Goal: Task Accomplishment & Management: Complete application form

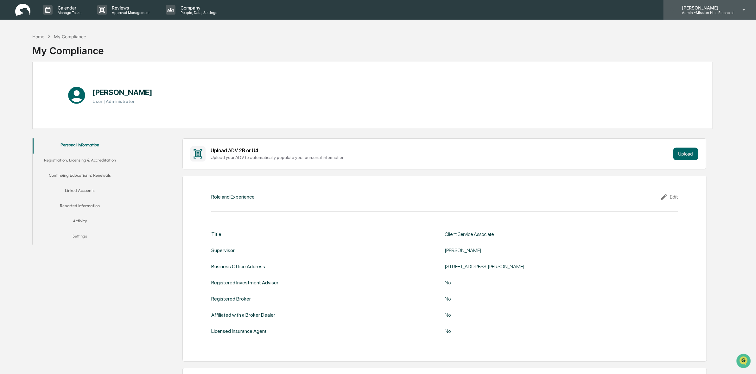
click at [710, 9] on p "[PERSON_NAME]" at bounding box center [705, 7] width 57 height 5
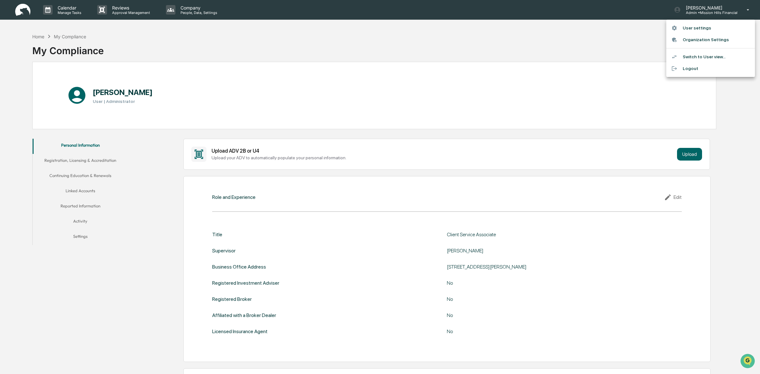
click at [513, 56] on div at bounding box center [380, 187] width 760 height 374
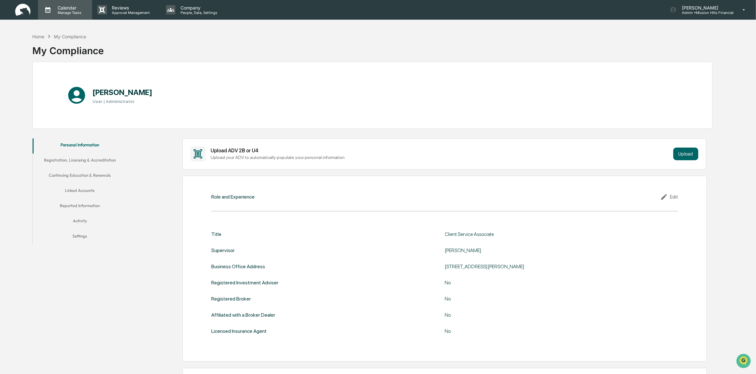
click at [75, 5] on p "Calendar" at bounding box center [69, 7] width 32 height 5
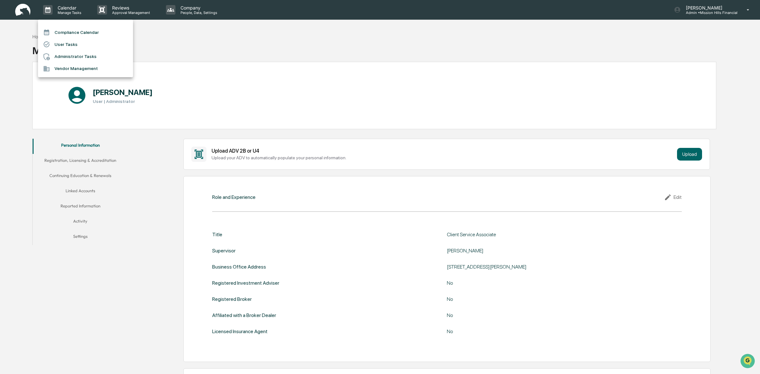
click at [122, 10] on div at bounding box center [380, 187] width 760 height 374
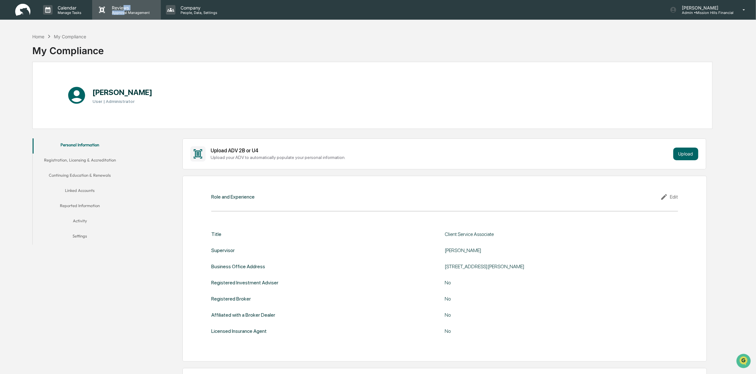
click at [123, 10] on div "Reviews Approval Management" at bounding box center [130, 10] width 46 height 10
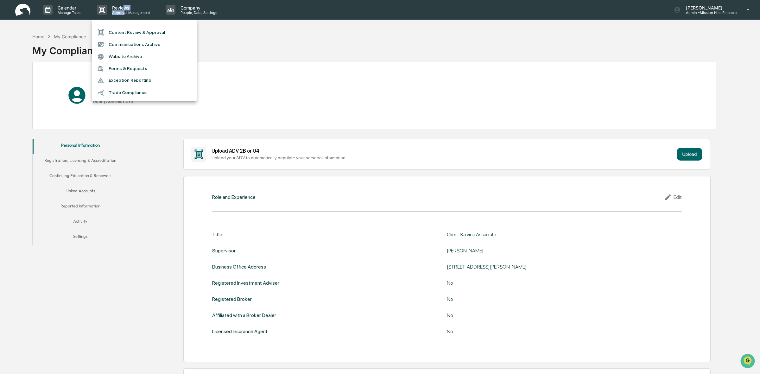
click at [163, 67] on li "Forms & Requests" at bounding box center [144, 69] width 104 height 12
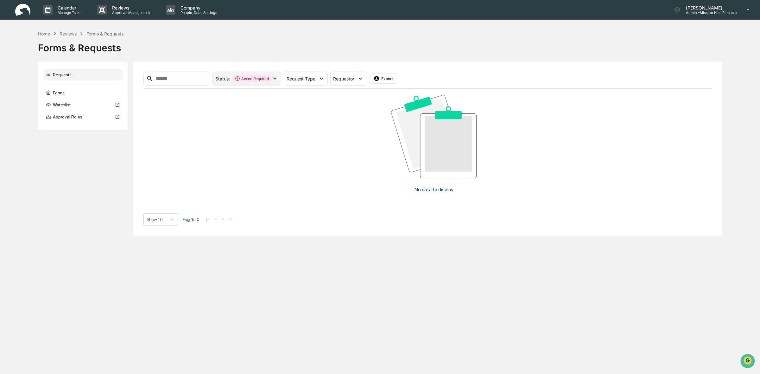
click at [271, 81] on div "Action Required" at bounding box center [251, 79] width 39 height 8
click at [284, 51] on div "Forms & Requests" at bounding box center [380, 45] width 684 height 16
click at [130, 14] on p "Approval Management" at bounding box center [130, 12] width 46 height 4
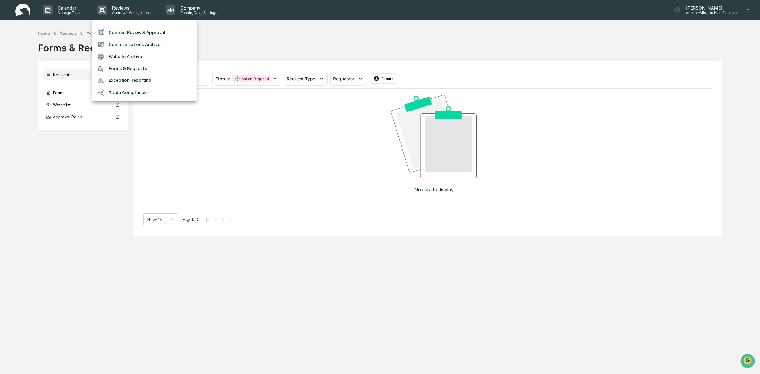
click at [189, 10] on div at bounding box center [380, 187] width 760 height 374
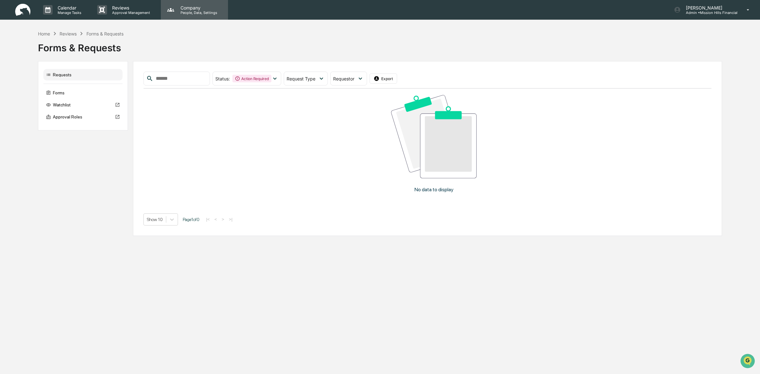
click at [180, 7] on p "Company" at bounding box center [197, 7] width 45 height 5
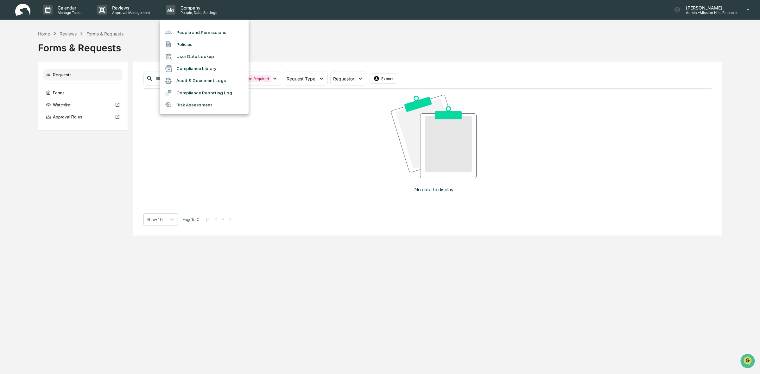
click at [222, 67] on li "Compliance Library" at bounding box center [204, 69] width 89 height 12
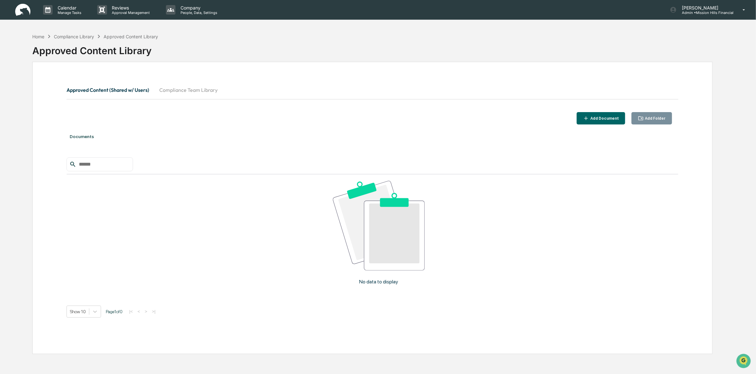
click at [20, 7] on img at bounding box center [22, 10] width 15 height 12
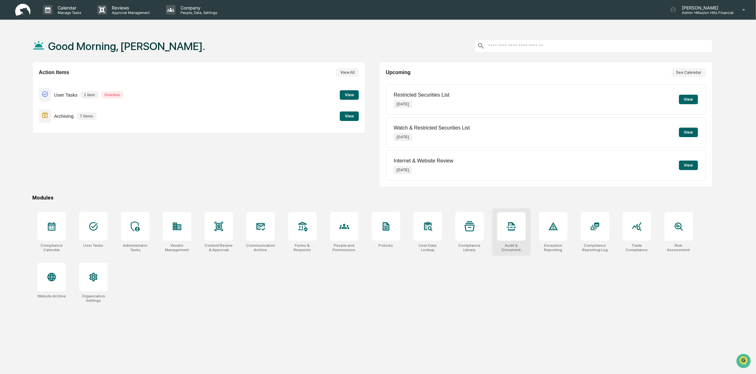
click at [512, 240] on div at bounding box center [511, 226] width 28 height 28
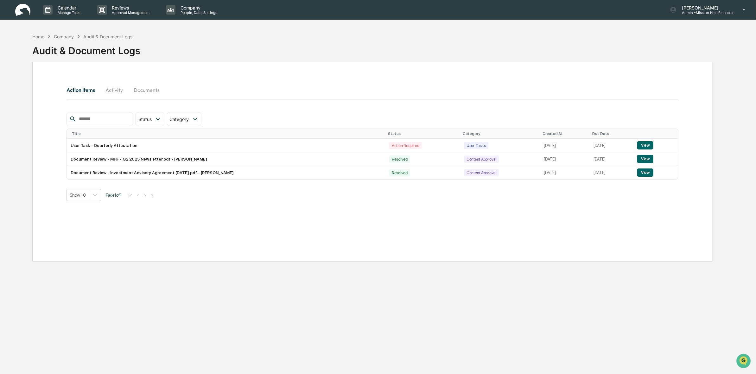
click at [117, 93] on button "Activity" at bounding box center [114, 89] width 28 height 15
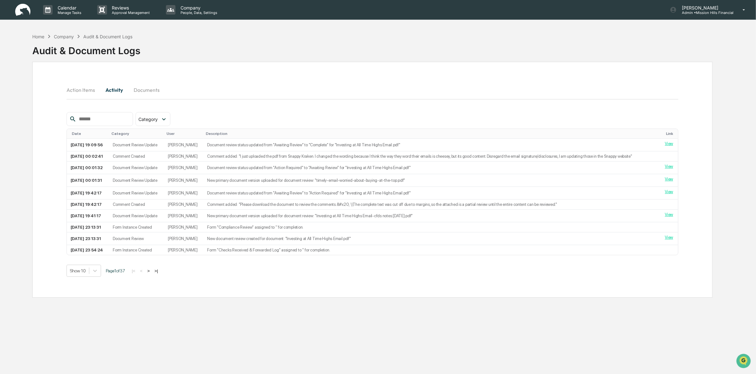
click at [155, 91] on button "Documents" at bounding box center [147, 89] width 36 height 15
click at [200, 13] on p "People, Data, Settings" at bounding box center [197, 12] width 45 height 4
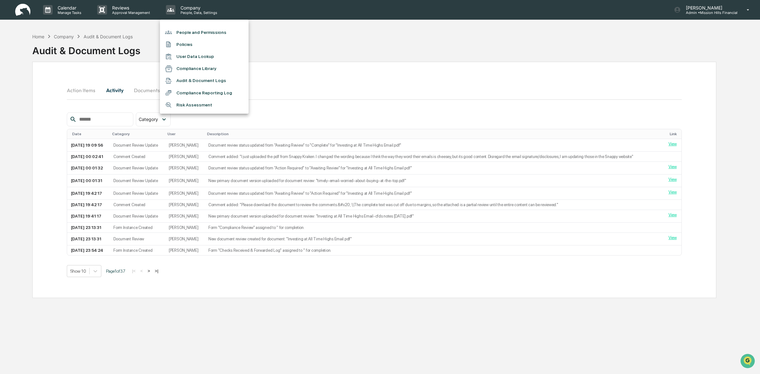
click at [224, 80] on li "Audit & Document Logs" at bounding box center [204, 81] width 89 height 12
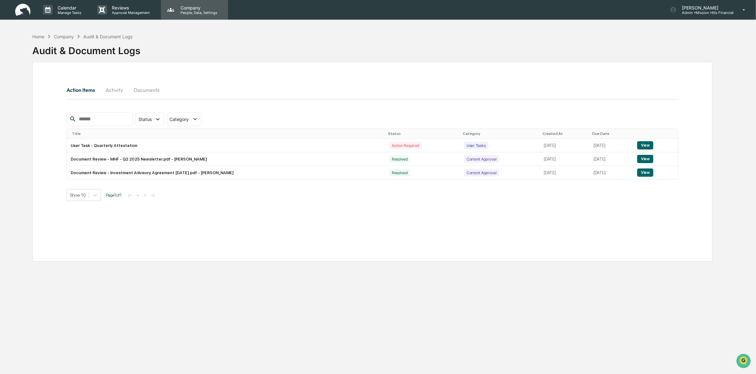
click at [196, 9] on p "Company" at bounding box center [197, 7] width 45 height 5
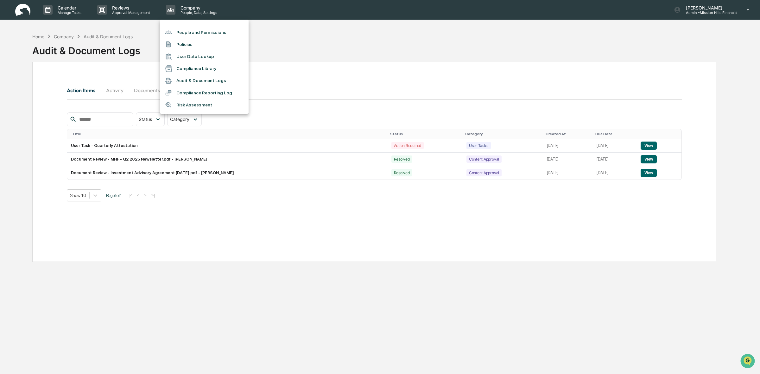
click at [214, 57] on li "User Data Lookup" at bounding box center [204, 57] width 89 height 12
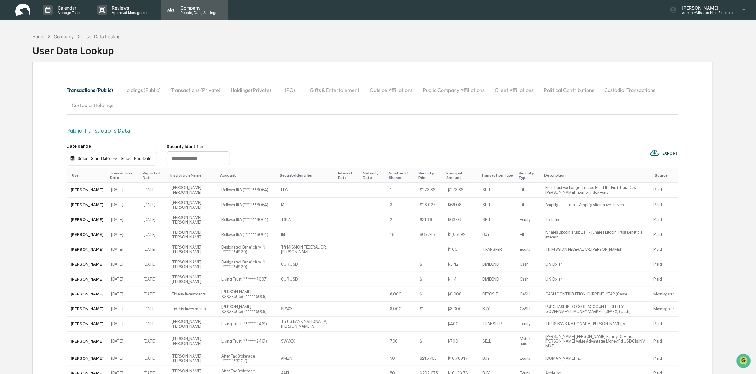
click at [189, 15] on p "People, Data, Settings" at bounding box center [197, 12] width 45 height 4
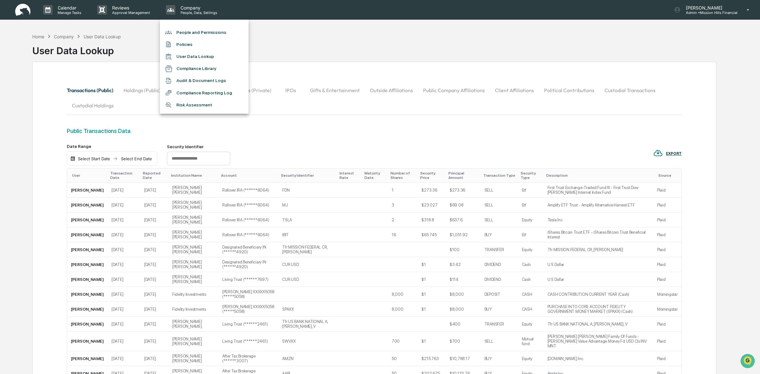
click at [195, 82] on li "Audit & Document Logs" at bounding box center [204, 81] width 89 height 12
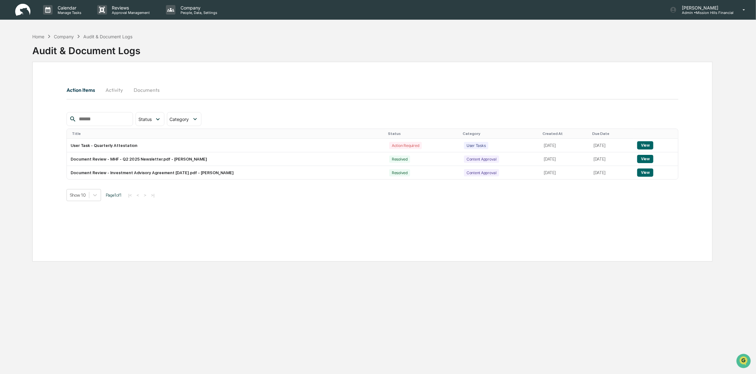
click at [116, 85] on button "Activity" at bounding box center [114, 89] width 28 height 15
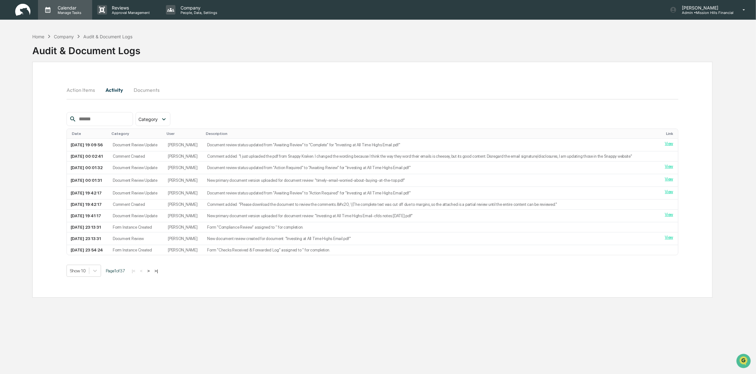
click at [76, 8] on p "Calendar" at bounding box center [69, 7] width 32 height 5
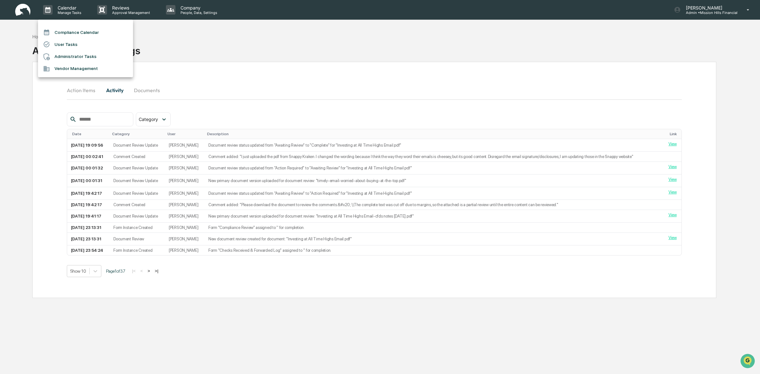
click at [189, 13] on div at bounding box center [380, 187] width 760 height 374
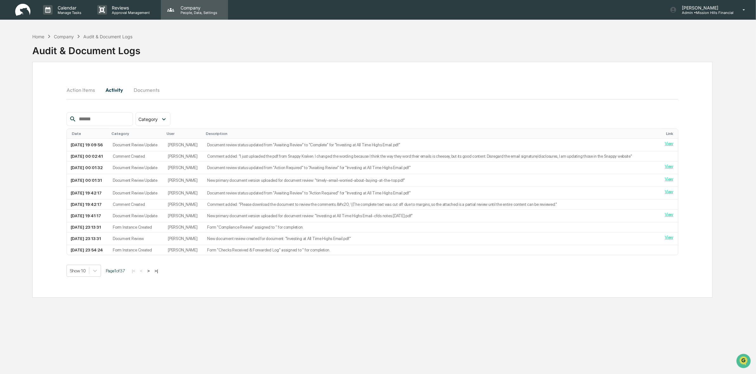
click at [188, 8] on p "Company" at bounding box center [197, 7] width 45 height 5
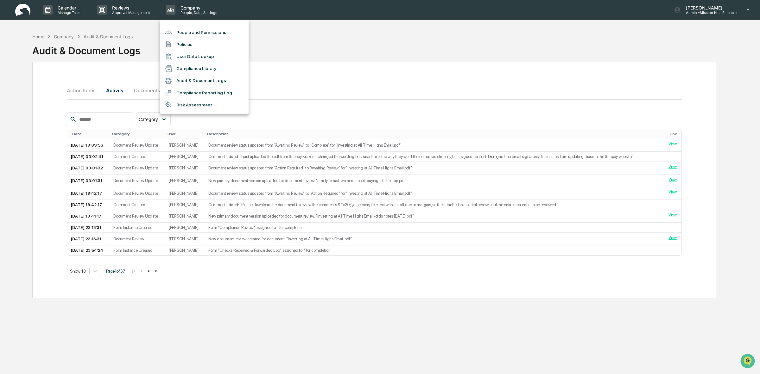
click at [17, 8] on div at bounding box center [380, 187] width 760 height 374
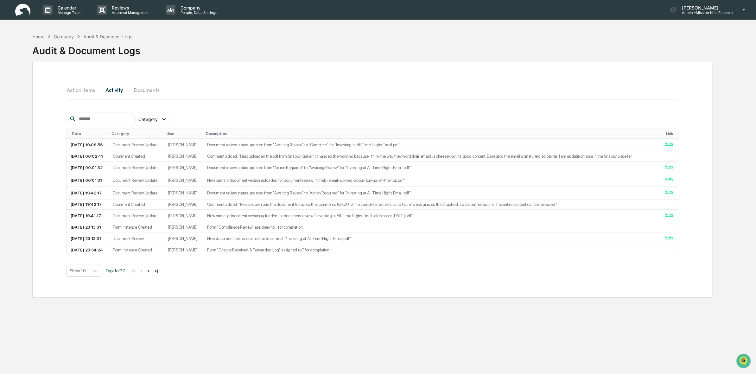
click at [19, 10] on img at bounding box center [22, 10] width 15 height 12
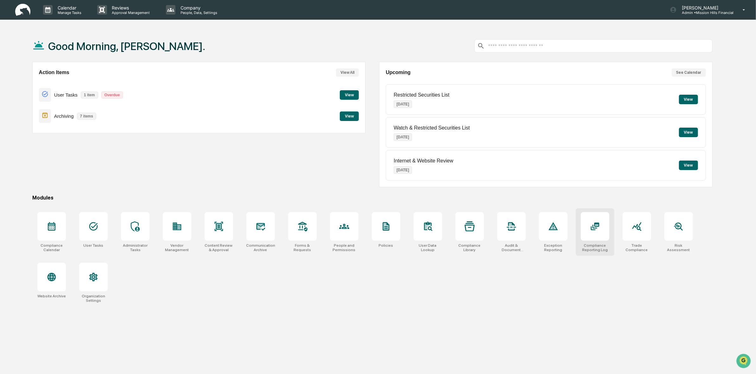
click at [587, 233] on div at bounding box center [595, 226] width 28 height 28
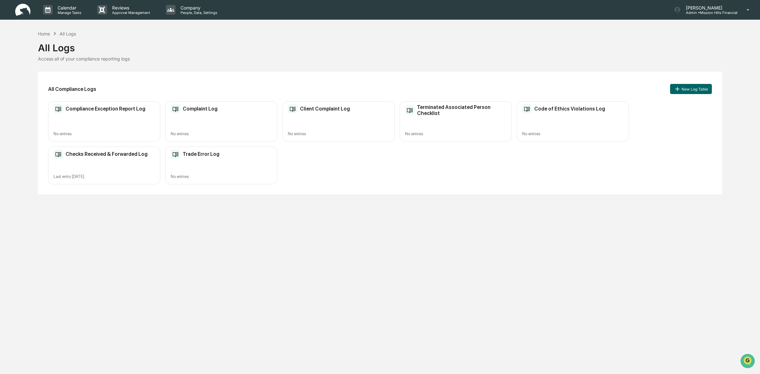
click at [126, 165] on div "Checks Received & Forwarded Log Last entry Aug 5, 2025" at bounding box center [104, 166] width 112 height 38
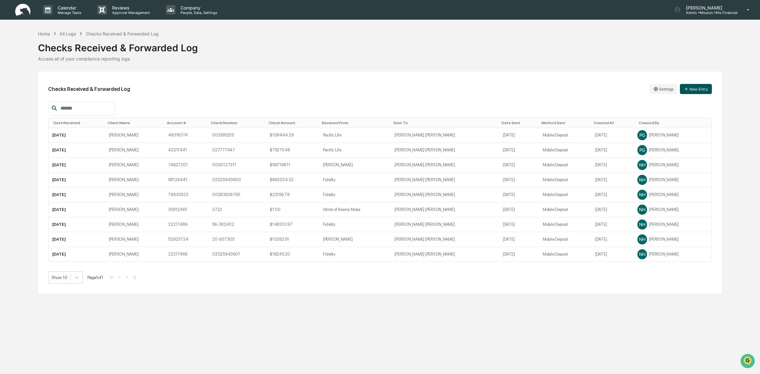
click at [696, 91] on button "New Entry" at bounding box center [696, 89] width 32 height 10
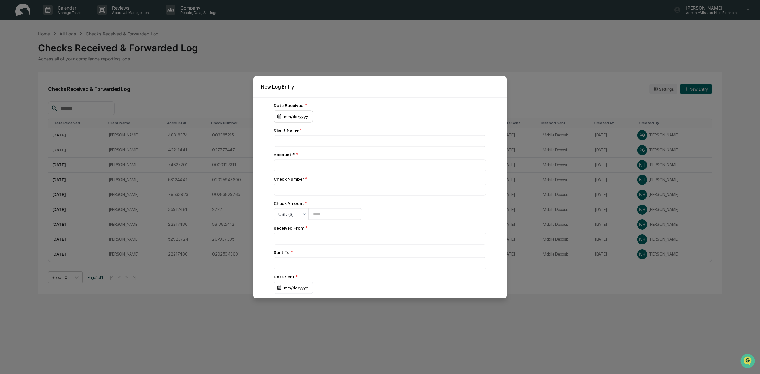
click at [284, 117] on div "mm/dd/yyyy" at bounding box center [293, 116] width 39 height 12
click at [324, 184] on button "13" at bounding box center [324, 183] width 11 height 11
click at [291, 140] on input at bounding box center [380, 141] width 213 height 12
drag, startPoint x: 317, startPoint y: 245, endPoint x: 314, endPoint y: 248, distance: 4.0
click at [316, 147] on input at bounding box center [380, 141] width 213 height 12
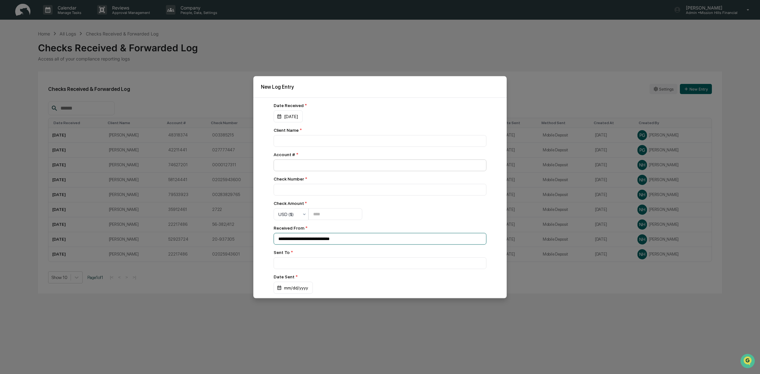
type input "**********"
click at [333, 170] on input "number" at bounding box center [380, 165] width 213 height 12
type input "********"
click at [328, 147] on input at bounding box center [380, 141] width 213 height 12
type input "****"
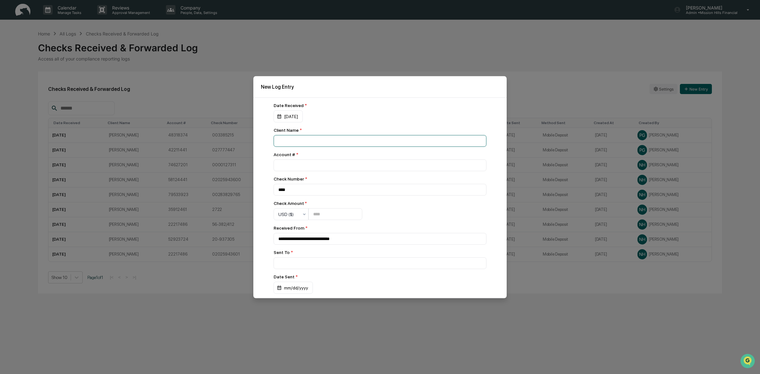
click at [298, 142] on input at bounding box center [380, 141] width 213 height 12
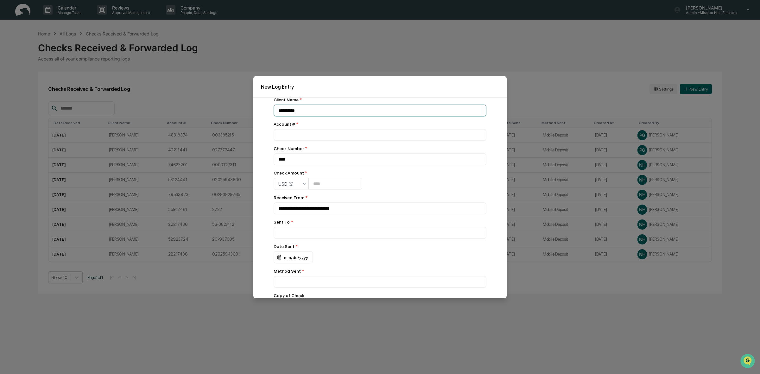
scroll to position [40, 0]
type input "**********"
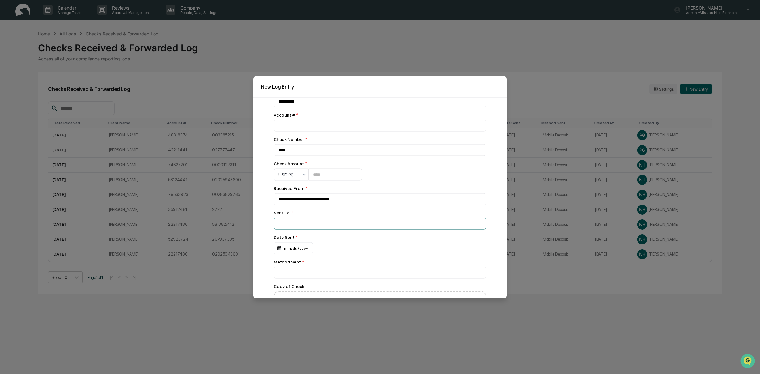
click at [311, 107] on input at bounding box center [380, 101] width 213 height 12
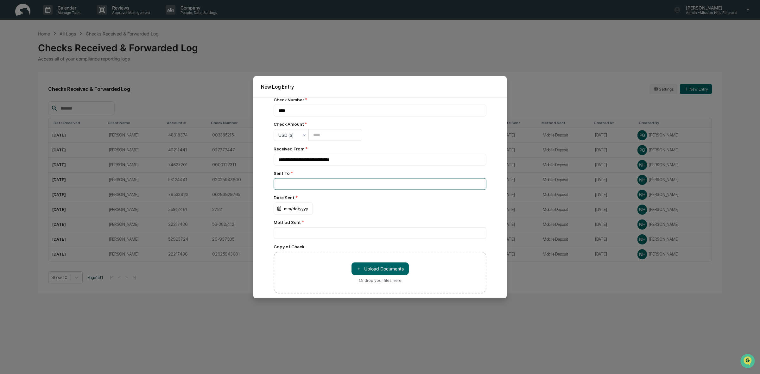
scroll to position [107, 0]
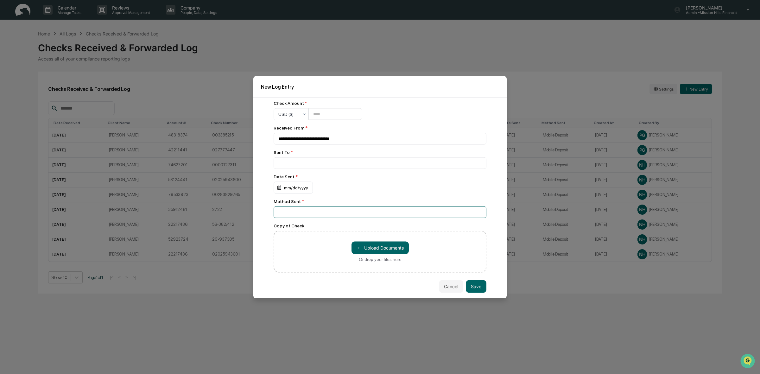
click at [313, 47] on input at bounding box center [380, 41] width 213 height 12
click at [295, 47] on input at bounding box center [380, 41] width 213 height 12
type input "**********"
click at [302, 22] on div "mm/dd/yyyy" at bounding box center [288, 16] width 29 height 12
click at [324, 253] on button "13" at bounding box center [324, 252] width 11 height 11
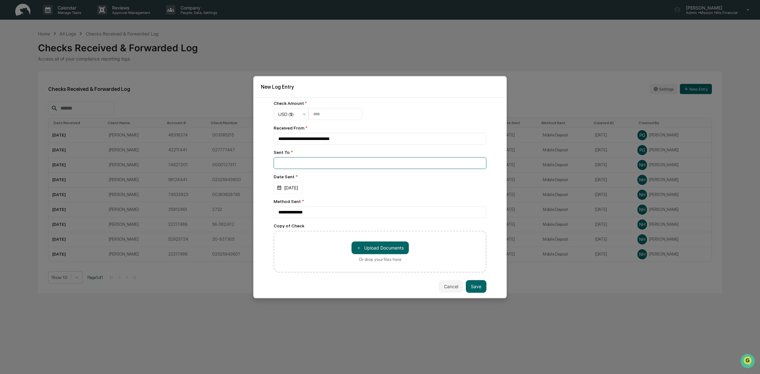
click at [296, 47] on input at bounding box center [380, 41] width 213 height 12
type input "**********"
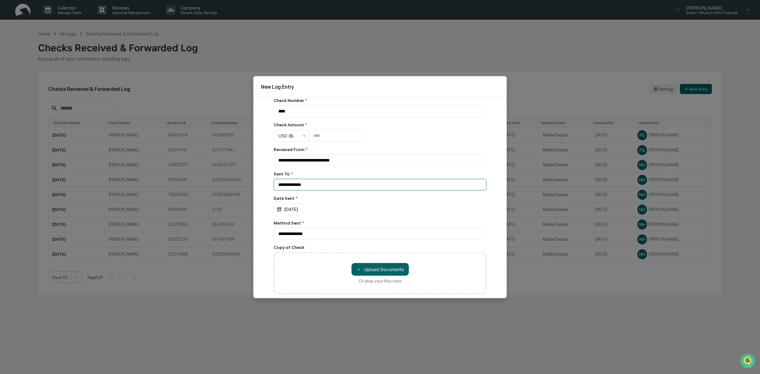
scroll to position [79, 0]
click at [364, 67] on input "**********" at bounding box center [380, 62] width 213 height 12
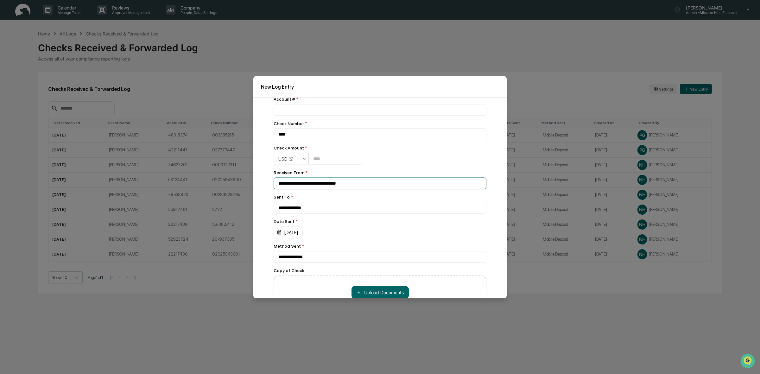
scroll to position [0, 0]
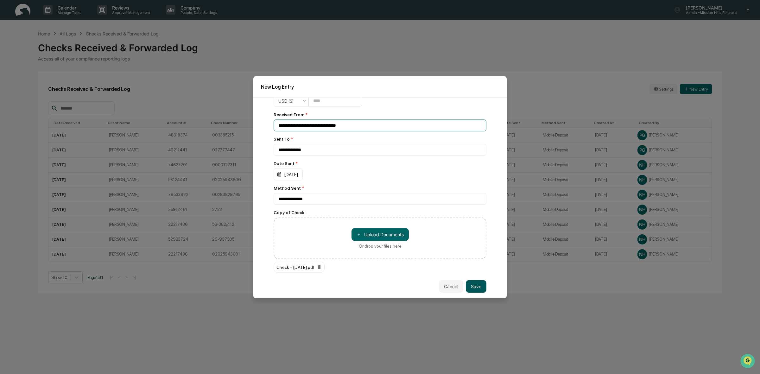
type input "**********"
click at [469, 282] on button "Save" at bounding box center [476, 286] width 21 height 13
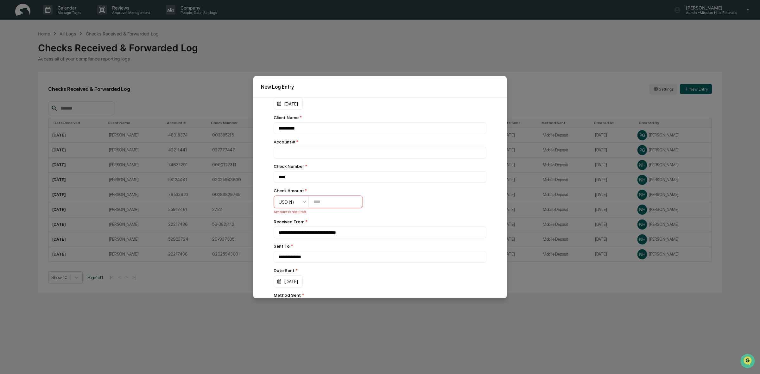
scroll to position [2, 0]
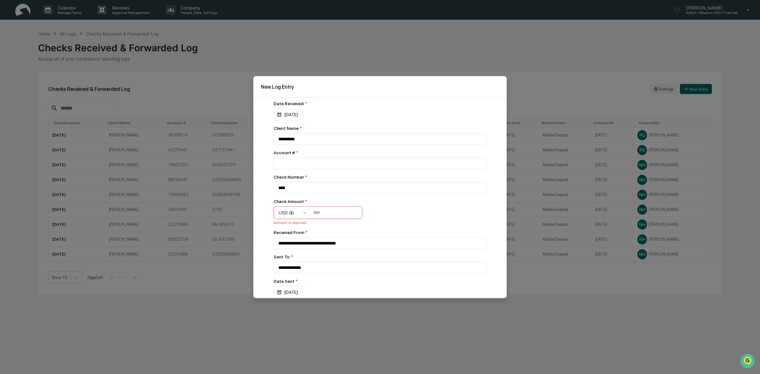
click at [336, 214] on input "number" at bounding box center [335, 212] width 53 height 11
type input "******"
click at [455, 145] on input "**********" at bounding box center [380, 139] width 213 height 12
drag, startPoint x: 432, startPoint y: 219, endPoint x: 424, endPoint y: 216, distance: 8.4
click at [431, 219] on div "**********" at bounding box center [380, 245] width 213 height 289
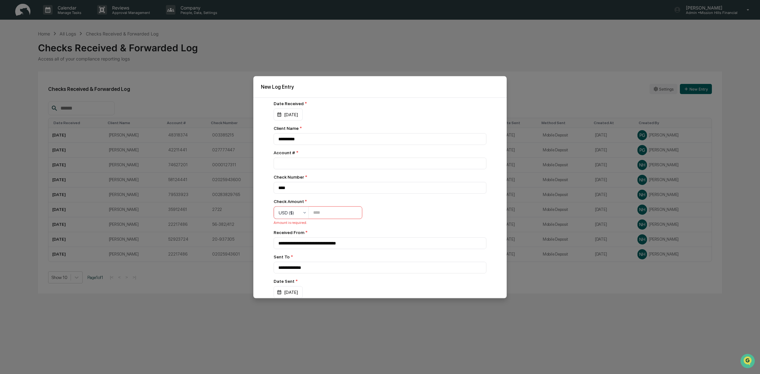
click at [321, 215] on input "******" at bounding box center [335, 212] width 53 height 11
click at [444, 214] on div "**********" at bounding box center [380, 245] width 213 height 289
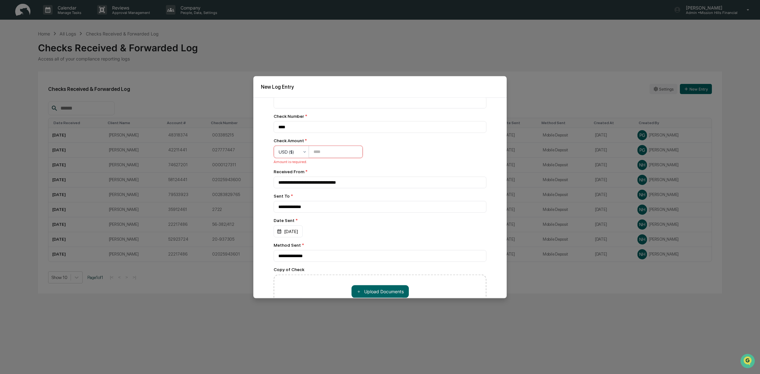
scroll to position [121, 0]
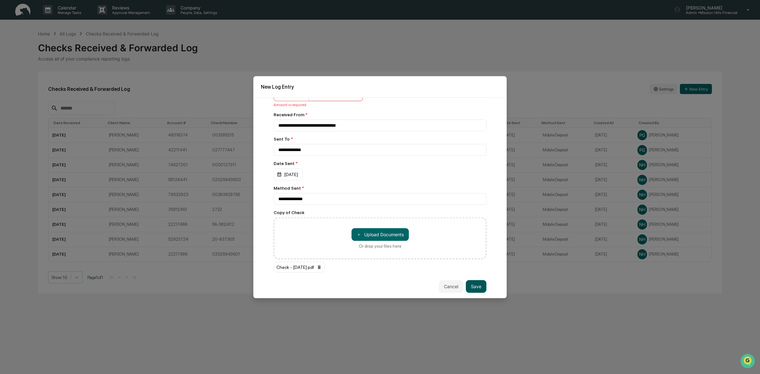
click at [471, 293] on button "Save" at bounding box center [476, 286] width 21 height 13
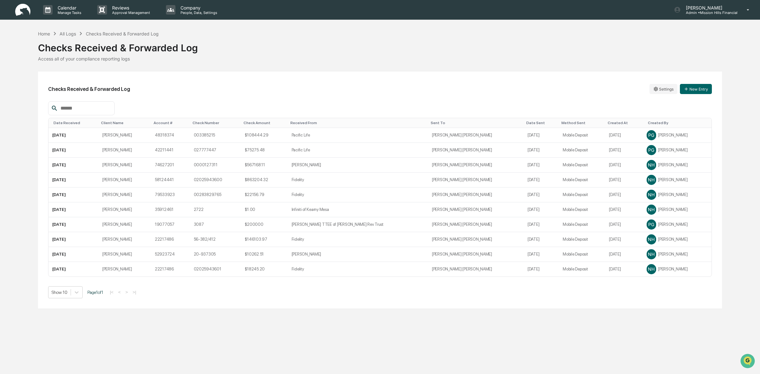
click at [70, 121] on th "Date Received" at bounding box center [73, 123] width 50 height 10
click at [69, 123] on div "Date Received" at bounding box center [75, 123] width 42 height 4
click at [67, 123] on div "Date Received ▲" at bounding box center [77, 123] width 47 height 4
click at [654, 47] on div "Checks Received & Forwarded Log" at bounding box center [380, 45] width 684 height 16
click at [290, 135] on td "$200000" at bounding box center [267, 135] width 47 height 15
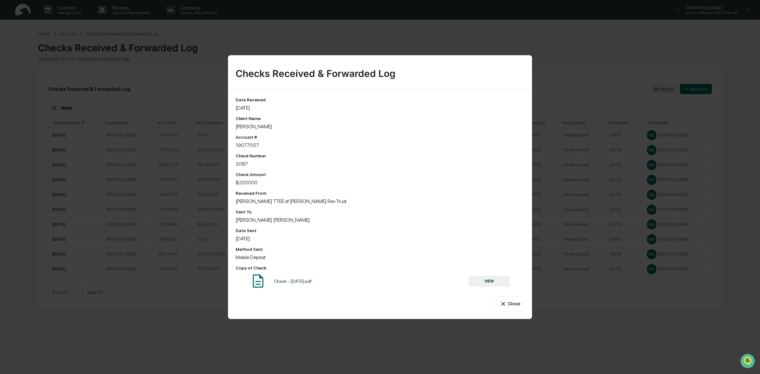
click at [287, 283] on div "Check - 08.13.2025.pdf" at bounding box center [293, 281] width 38 height 5
click at [259, 283] on img at bounding box center [258, 281] width 16 height 16
click at [504, 281] on button "VIEW" at bounding box center [489, 281] width 41 height 11
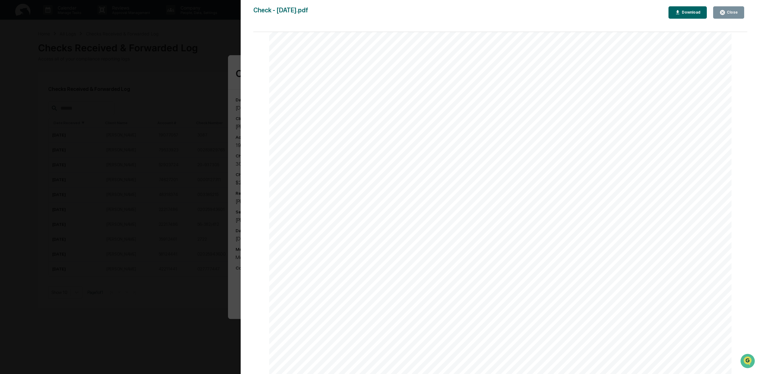
scroll to position [79, 0]
click at [727, 10] on div "Close" at bounding box center [731, 12] width 12 height 4
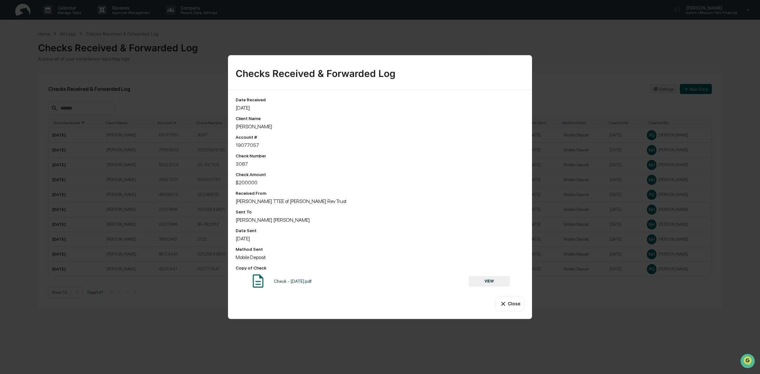
click at [516, 303] on button "Close" at bounding box center [510, 303] width 29 height 15
